Goal: Transaction & Acquisition: Purchase product/service

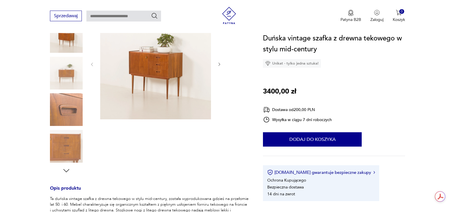
click at [67, 170] on icon "button" at bounding box center [66, 171] width 9 height 9
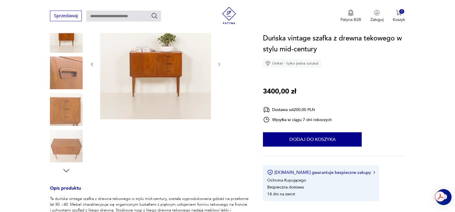
click at [67, 170] on icon "button" at bounding box center [66, 171] width 9 height 9
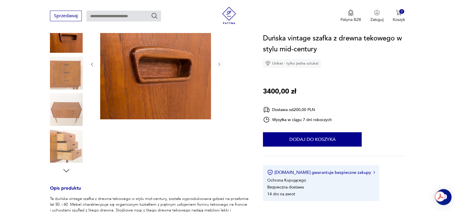
click at [67, 169] on icon "button" at bounding box center [66, 171] width 9 height 9
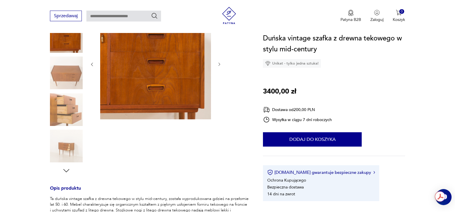
click at [67, 169] on icon "button" at bounding box center [66, 171] width 9 height 9
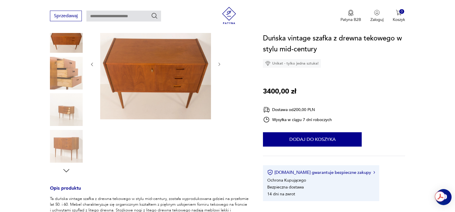
click at [67, 169] on icon "button" at bounding box center [66, 171] width 9 height 9
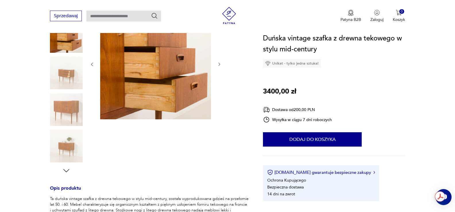
click at [67, 169] on icon "button" at bounding box center [66, 171] width 9 height 9
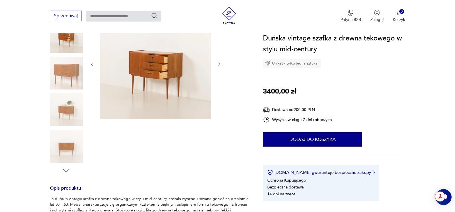
click at [67, 169] on icon "button" at bounding box center [66, 171] width 9 height 9
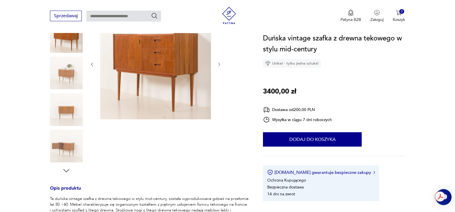
click at [67, 169] on icon "button" at bounding box center [66, 171] width 9 height 9
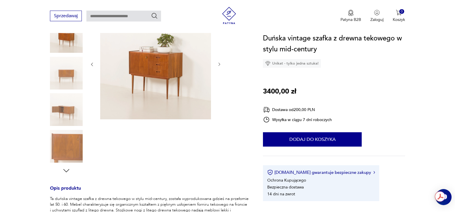
click at [67, 169] on icon "button" at bounding box center [66, 171] width 9 height 9
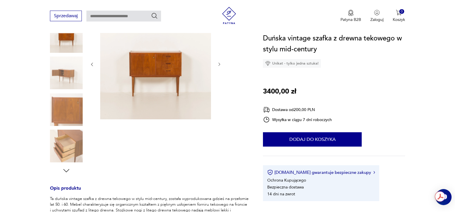
click at [67, 169] on icon "button" at bounding box center [66, 171] width 9 height 9
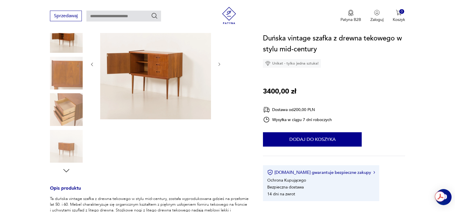
click at [67, 169] on icon "button" at bounding box center [66, 171] width 9 height 9
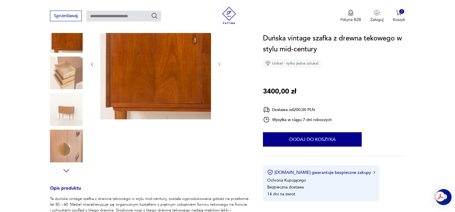
click at [67, 169] on icon "button" at bounding box center [66, 171] width 9 height 9
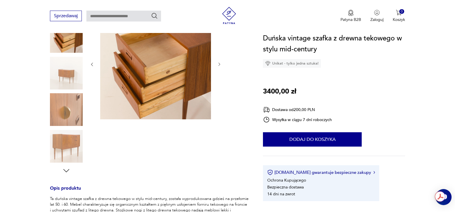
click at [67, 169] on icon "button" at bounding box center [66, 171] width 9 height 9
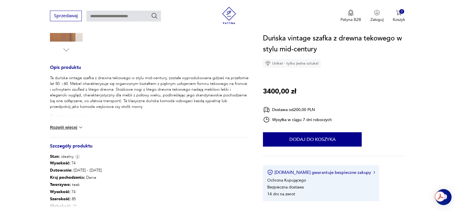
scroll to position [258, 0]
